Goal: Find specific page/section: Find specific page/section

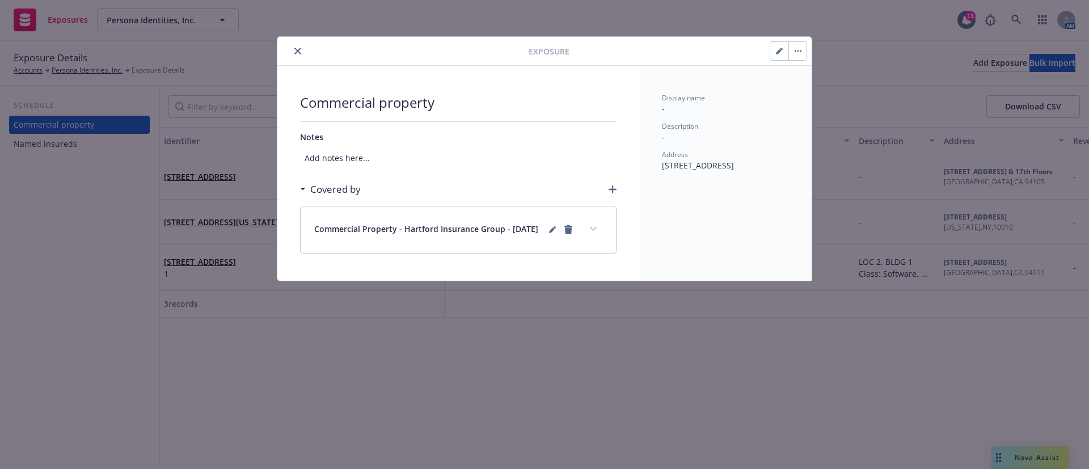
click at [294, 50] on button "close" at bounding box center [298, 51] width 14 height 14
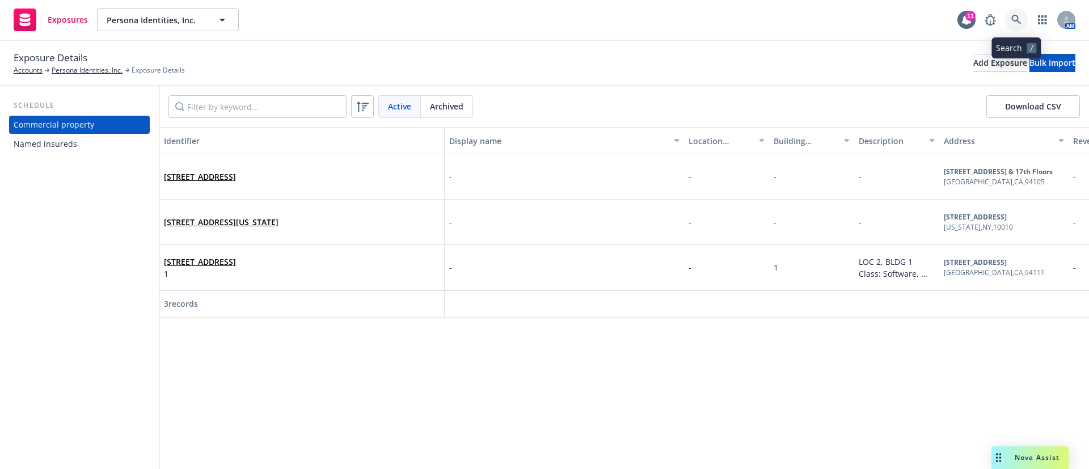
click at [1017, 22] on icon at bounding box center [1016, 20] width 10 height 10
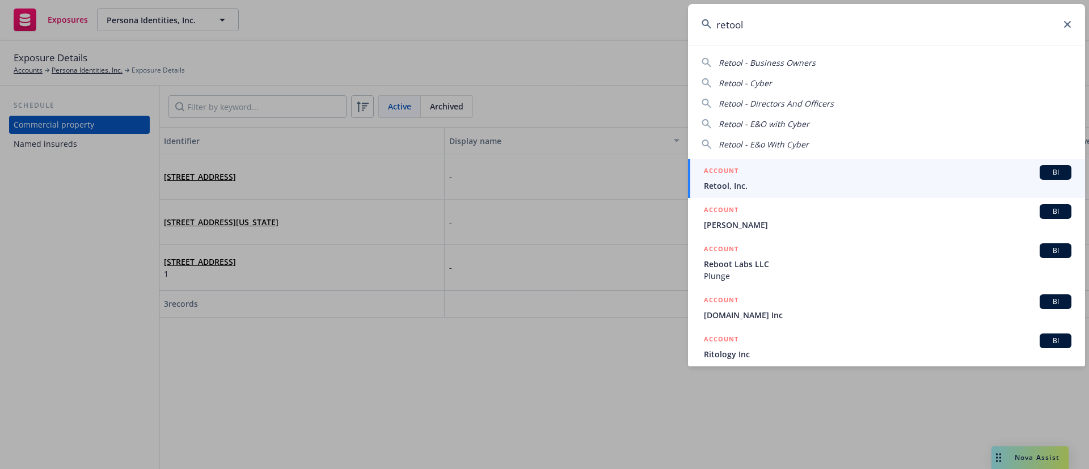
type input "retool"
click at [804, 174] on div "ACCOUNT BI" at bounding box center [887, 172] width 367 height 15
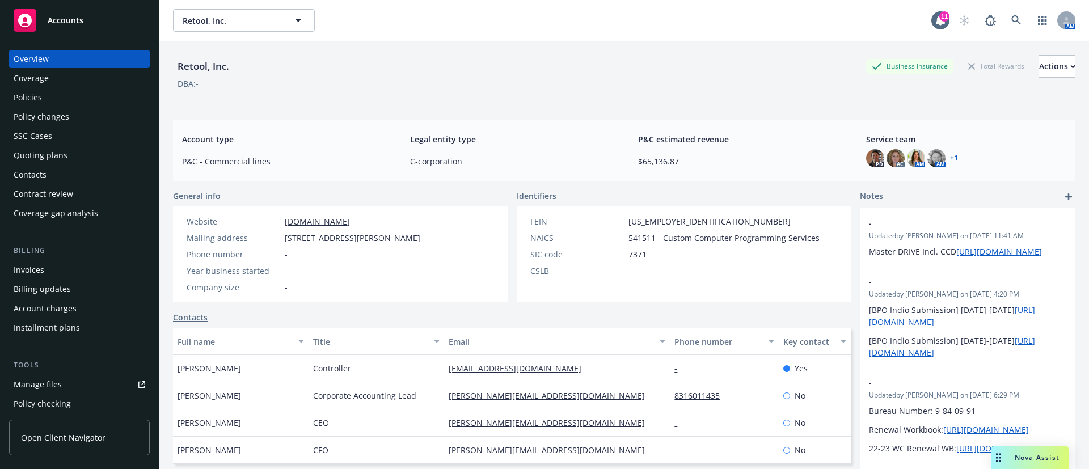
click at [32, 271] on div "Invoices" at bounding box center [29, 270] width 31 height 18
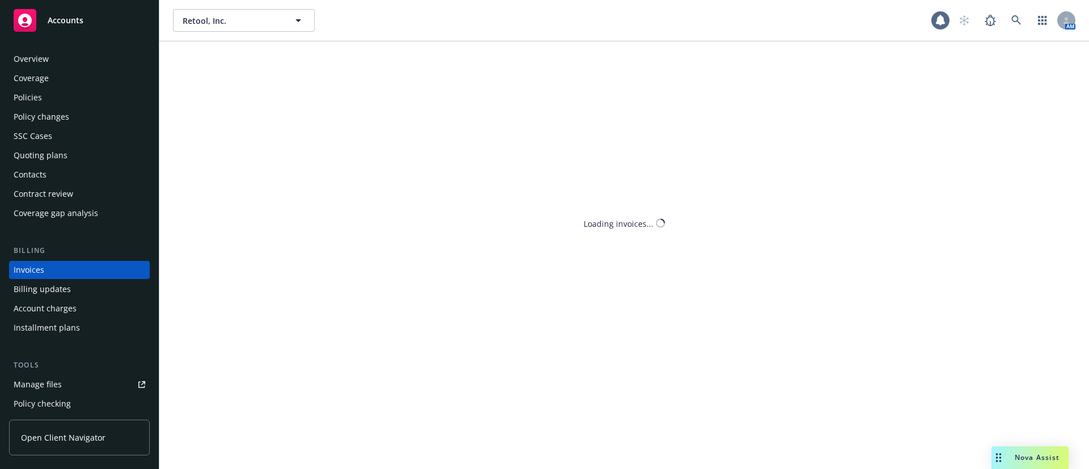
scroll to position [18, 0]
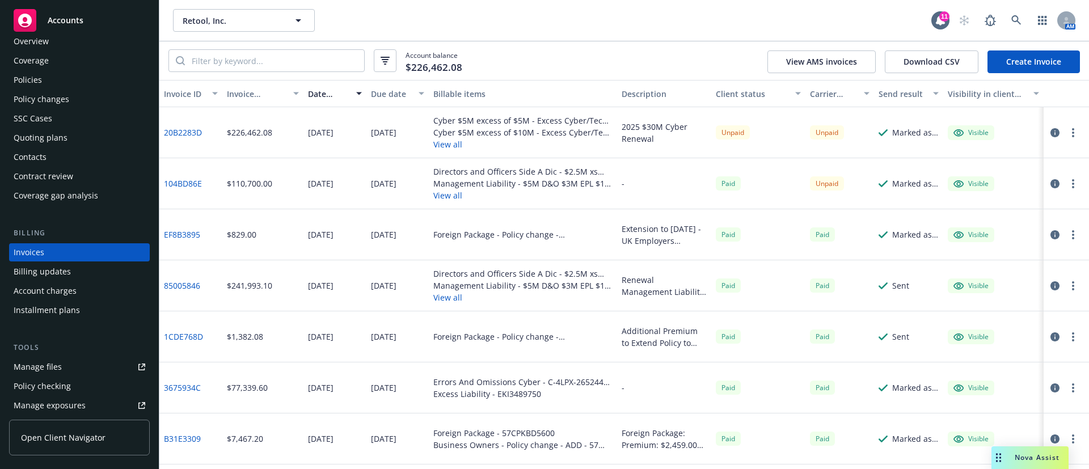
click at [446, 152] on div "Cyber $5M excess of $5M - Excess Cyber/Tech E&O -1st Layer ($5M) - MTE9047665 0…" at bounding box center [523, 132] width 188 height 51
click at [441, 147] on button "View all" at bounding box center [522, 144] width 179 height 12
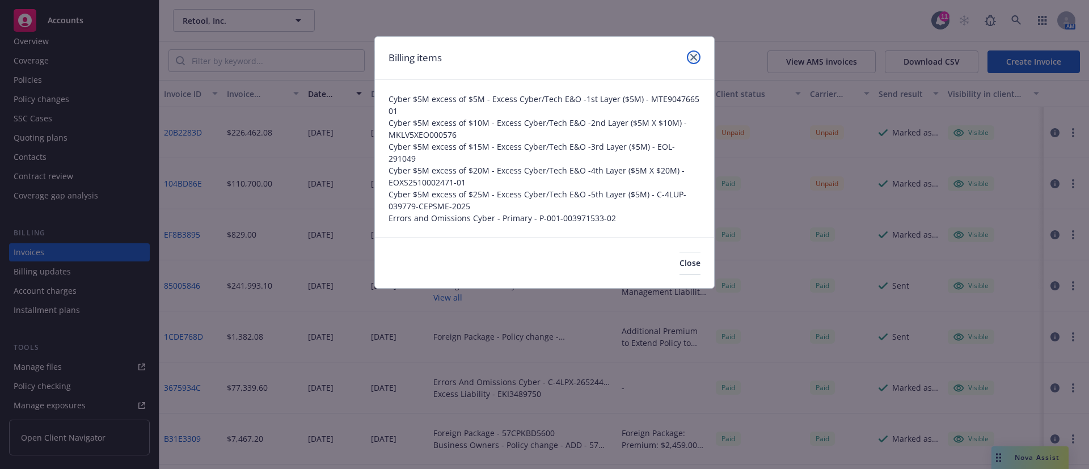
click at [696, 54] on icon "close" at bounding box center [693, 57] width 7 height 7
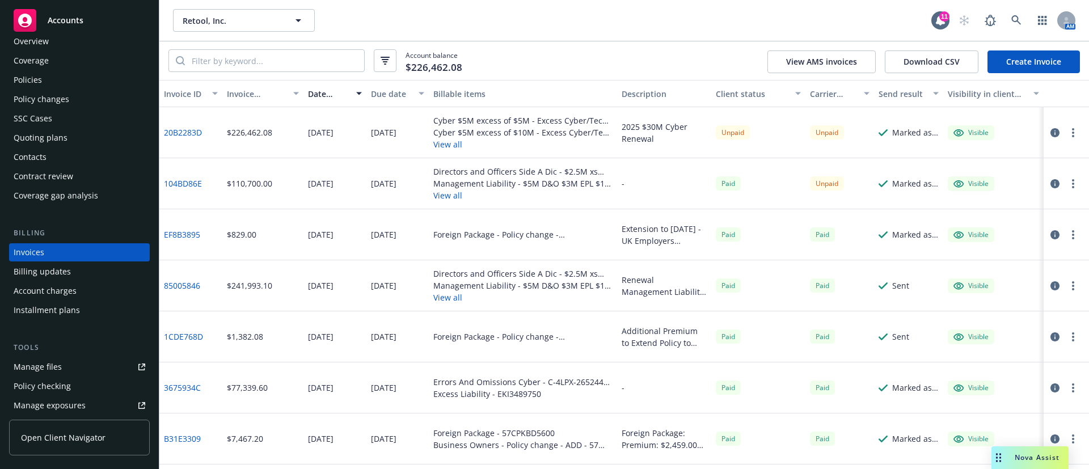
click at [1050, 132] on icon "button" at bounding box center [1054, 132] width 9 height 9
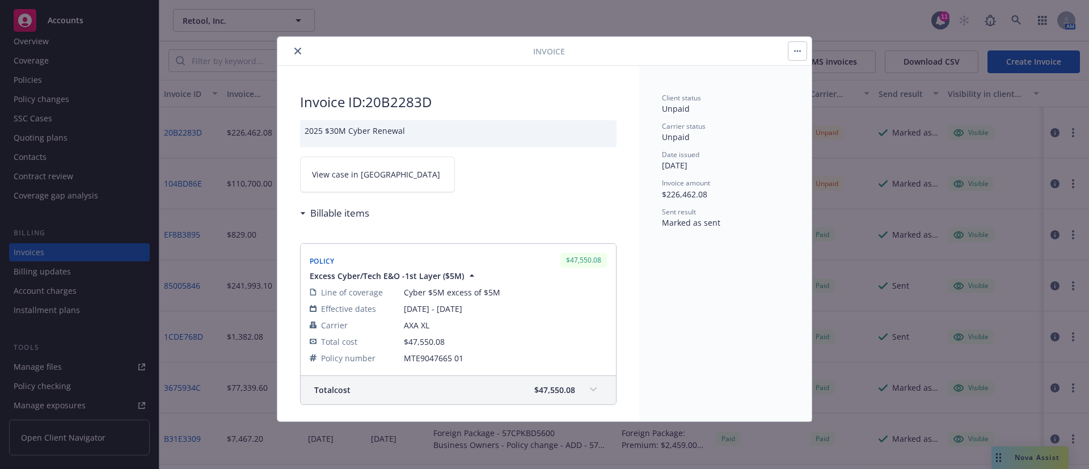
click at [368, 165] on link "View case in SSC" at bounding box center [377, 175] width 155 height 36
click at [293, 50] on button "close" at bounding box center [298, 51] width 14 height 14
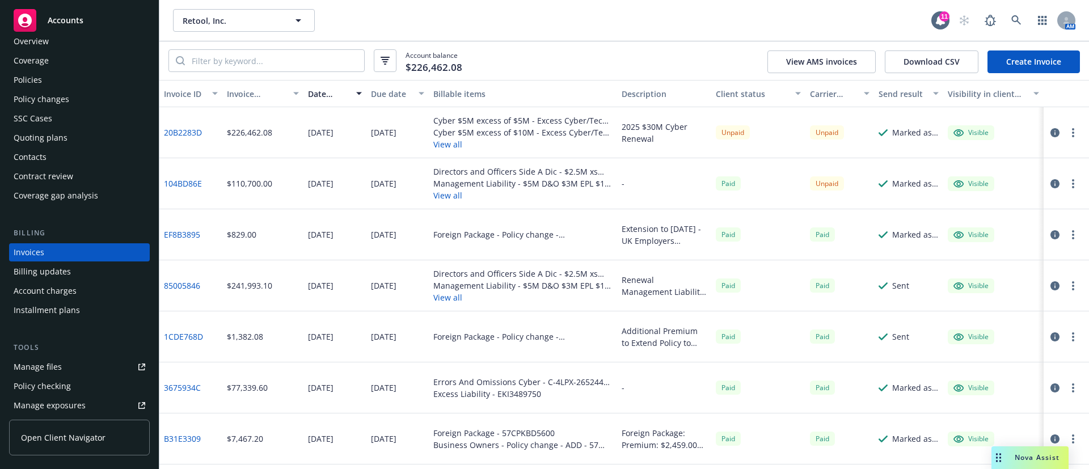
click at [75, 20] on span "Accounts" at bounding box center [66, 20] width 36 height 9
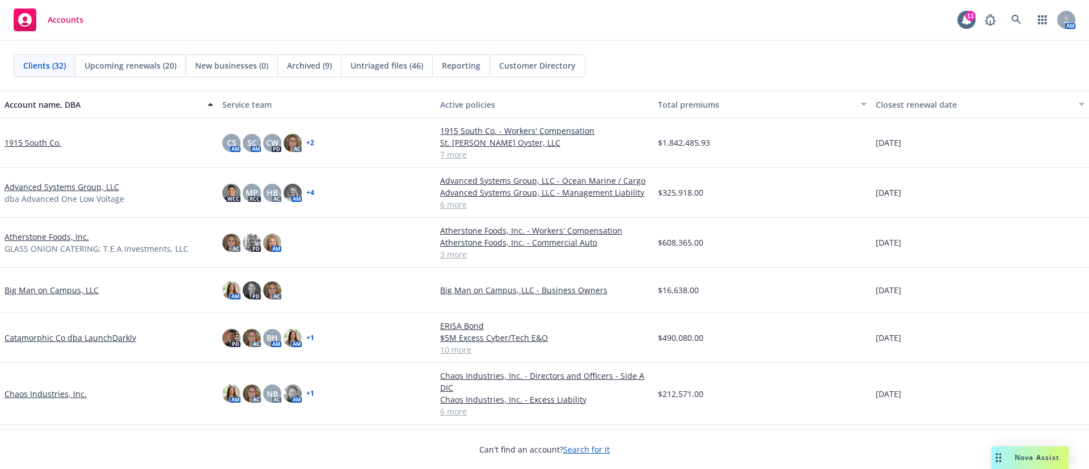
drag, startPoint x: 409, startPoint y: 418, endPoint x: 181, endPoint y: 466, distance: 233.4
click at [362, 437] on div "Clients (32) Upcoming renewals (20) New businesses (0) Archived (9) Untriaged f…" at bounding box center [544, 255] width 1089 height 428
